Goal: Task Accomplishment & Management: Use online tool/utility

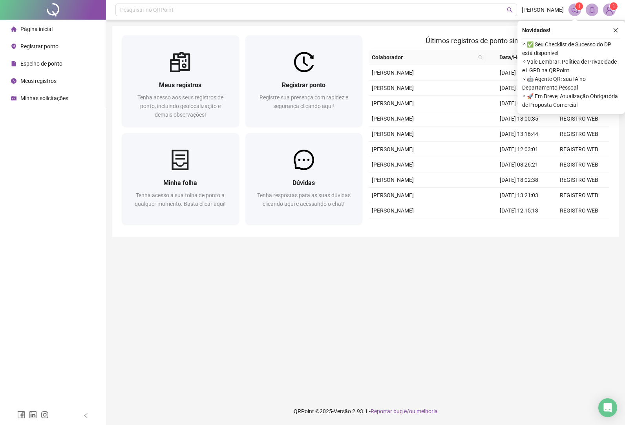
click at [50, 46] on span "Registrar ponto" at bounding box center [39, 46] width 38 height 6
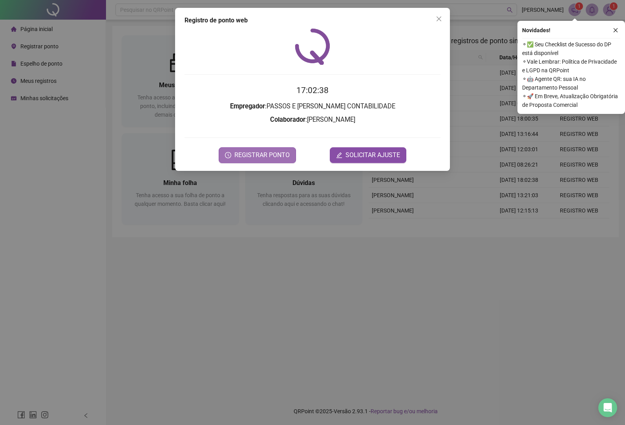
click at [273, 155] on span "REGISTRAR PONTO" at bounding box center [261, 154] width 55 height 9
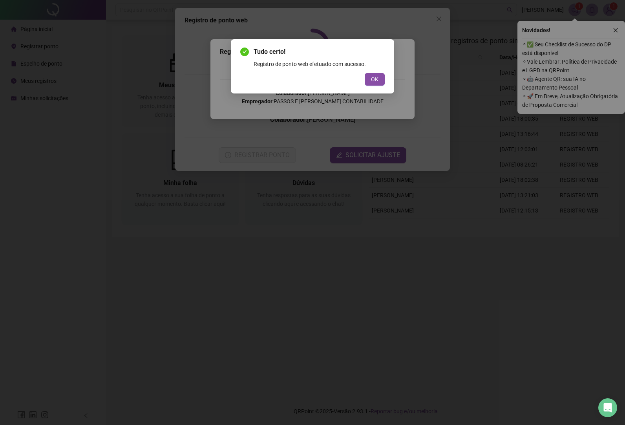
click at [372, 78] on span "OK" at bounding box center [374, 79] width 7 height 9
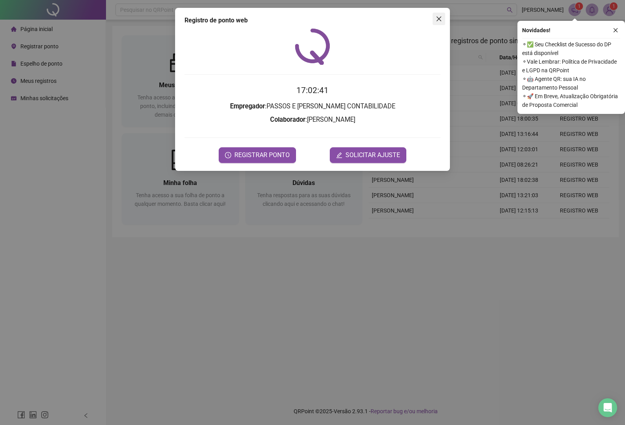
click at [436, 21] on icon "close" at bounding box center [439, 19] width 6 height 6
